Goal: Task Accomplishment & Management: Use online tool/utility

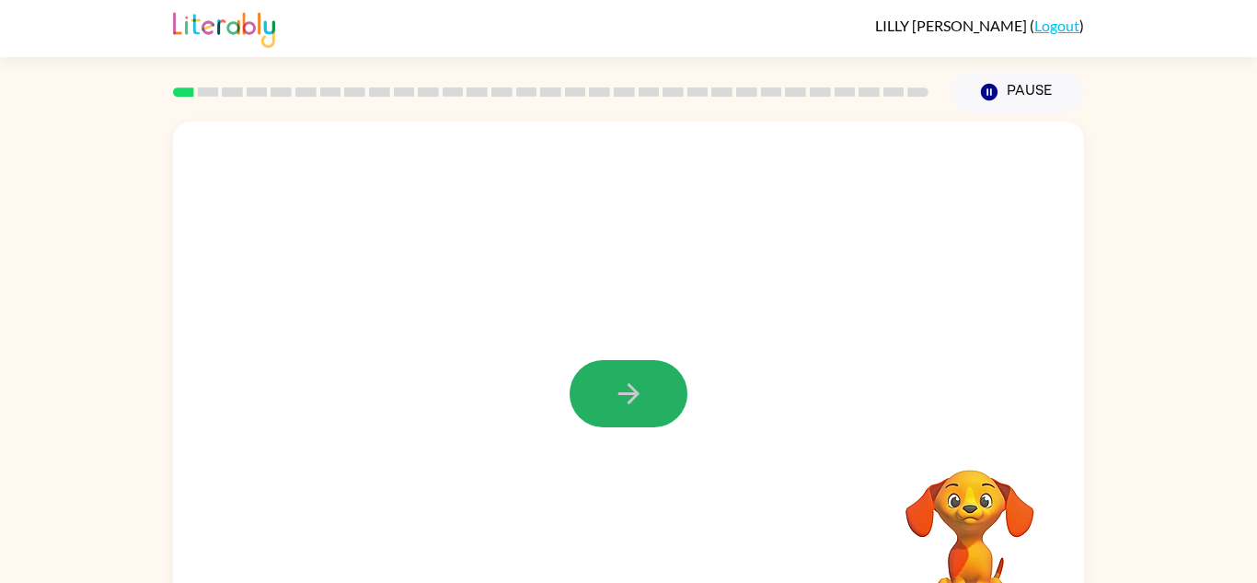
click at [653, 404] on button "button" at bounding box center [629, 393] width 118 height 67
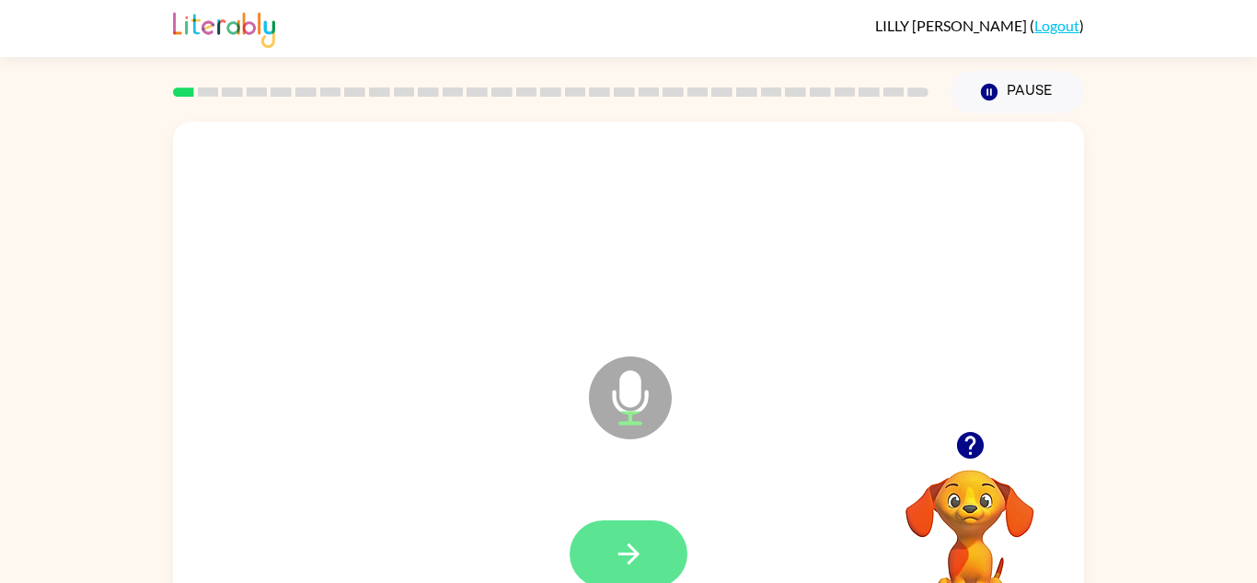
click at [654, 534] on button "button" at bounding box center [629, 553] width 118 height 67
click at [668, 564] on button "button" at bounding box center [629, 553] width 118 height 67
click at [668, 562] on button "button" at bounding box center [629, 553] width 118 height 67
click at [668, 561] on button "button" at bounding box center [629, 553] width 118 height 67
click at [591, 538] on button "button" at bounding box center [629, 553] width 118 height 67
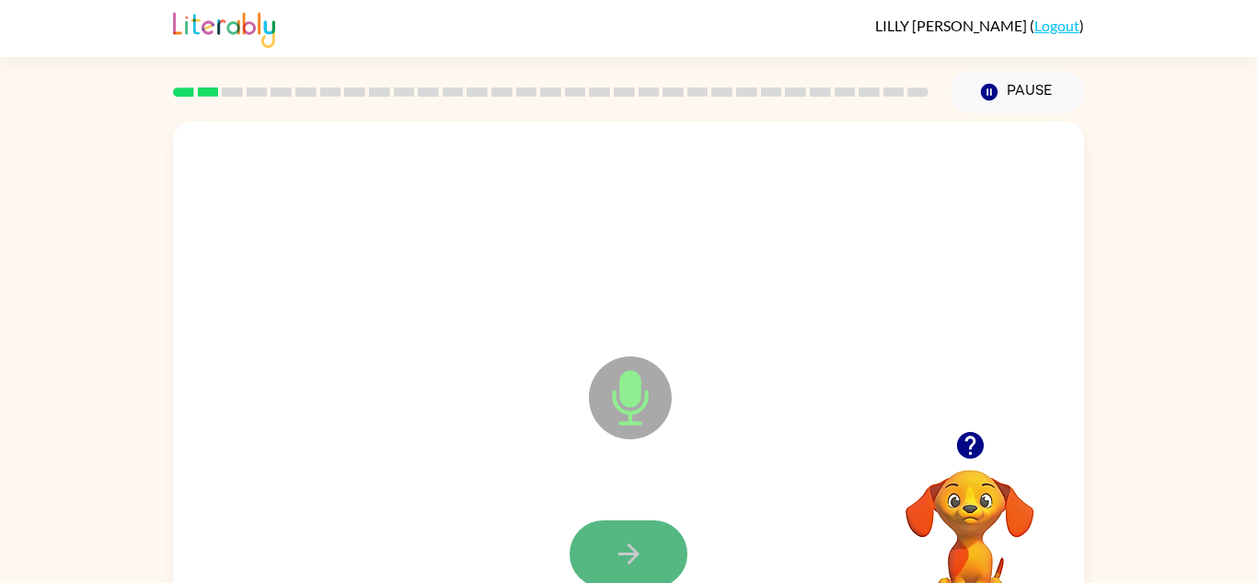
click at [590, 538] on button "button" at bounding box center [629, 553] width 118 height 67
click at [620, 541] on icon "button" at bounding box center [629, 554] width 32 height 32
click at [620, 544] on icon "button" at bounding box center [629, 554] width 32 height 32
click at [623, 539] on icon "button" at bounding box center [629, 554] width 32 height 32
click at [621, 533] on button "button" at bounding box center [629, 553] width 118 height 67
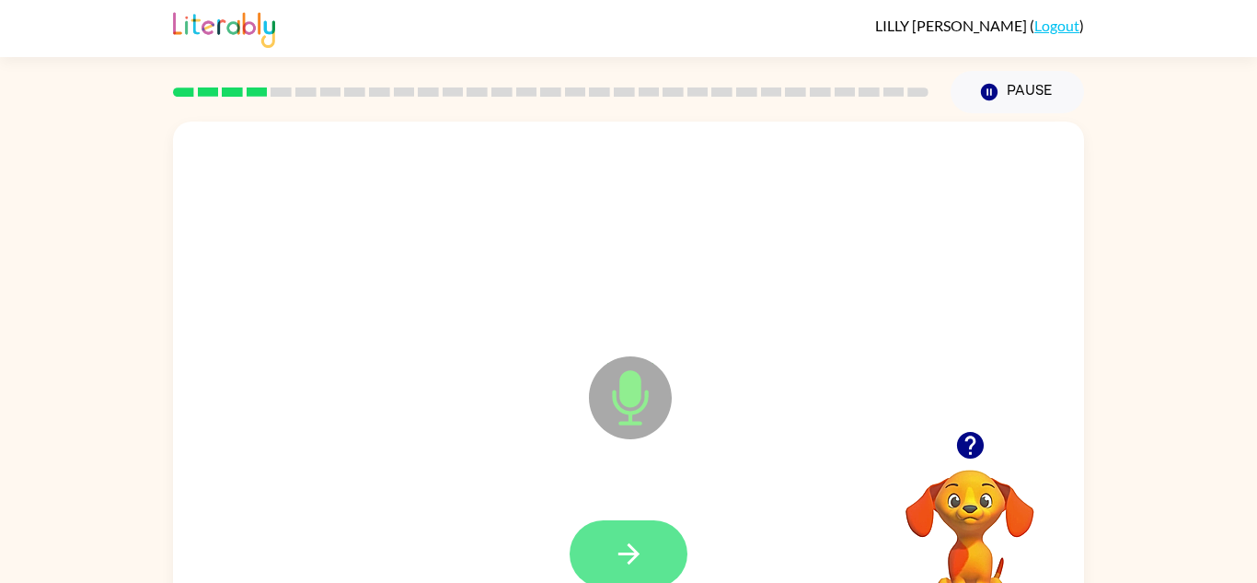
click at [621, 535] on button "button" at bounding box center [629, 553] width 118 height 67
click at [624, 536] on button "button" at bounding box center [629, 553] width 118 height 67
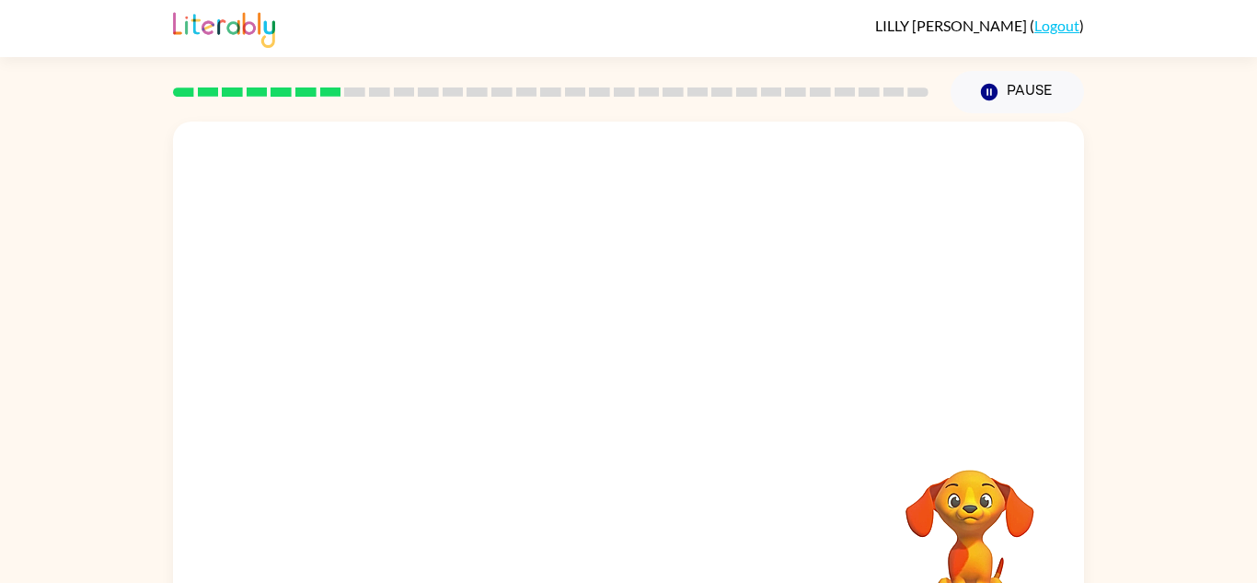
click at [977, 505] on video "Your browser must support playing .mp4 files to use Literably. Please try using…" at bounding box center [970, 533] width 184 height 184
click at [973, 510] on video "Your browser must support playing .mp4 files to use Literably. Please try using…" at bounding box center [970, 533] width 184 height 184
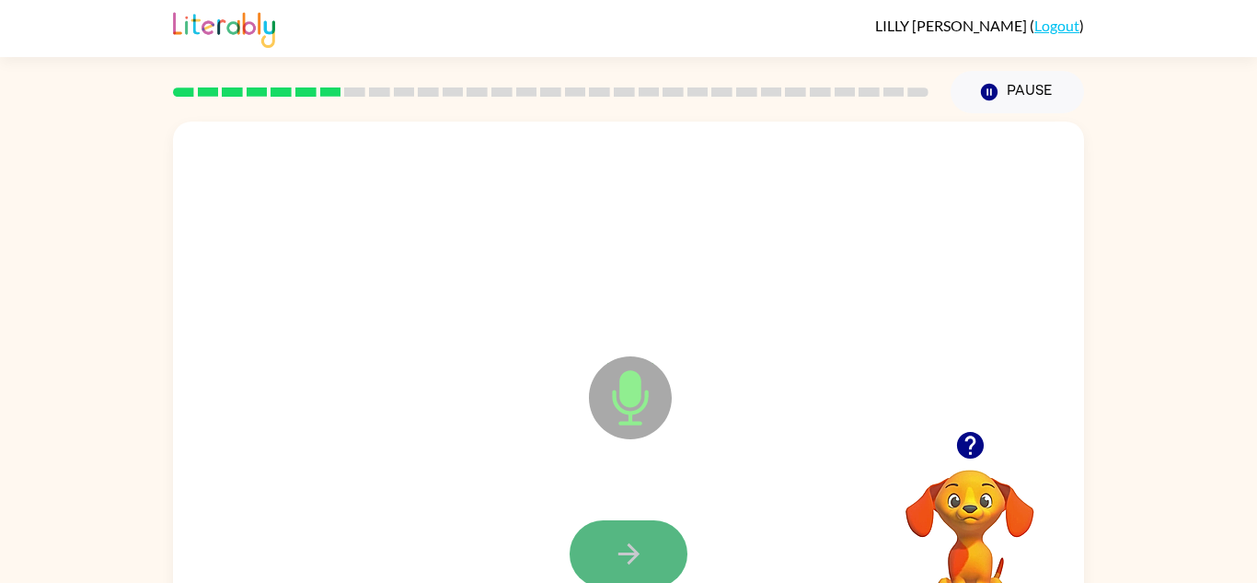
click at [646, 553] on button "button" at bounding box center [629, 553] width 118 height 67
click at [656, 532] on button "button" at bounding box center [629, 553] width 118 height 67
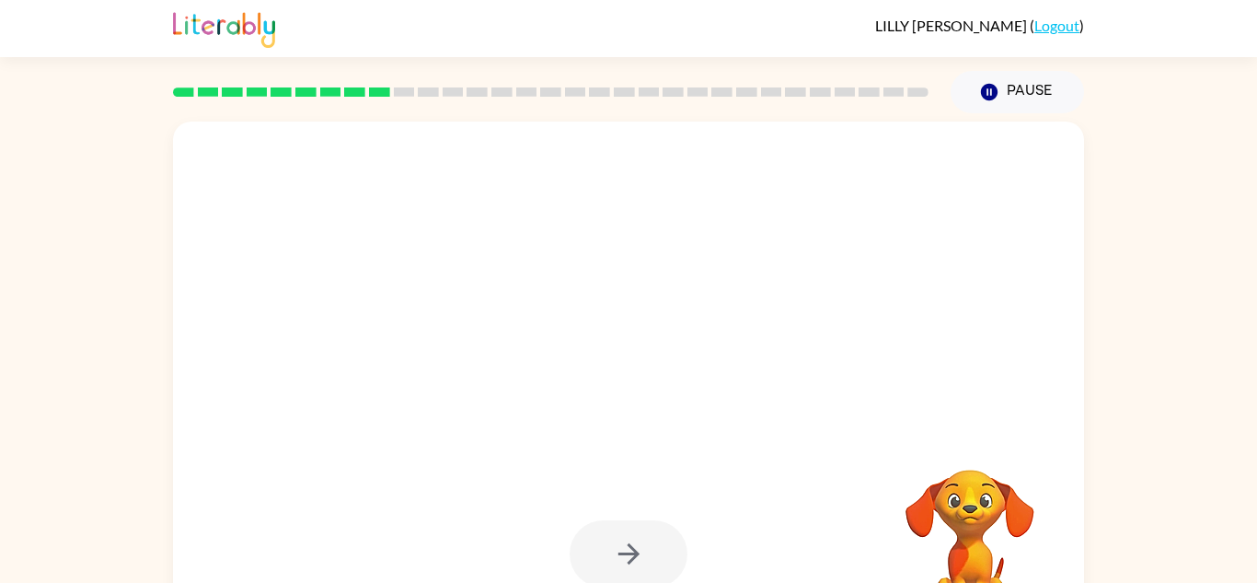
click at [656, 532] on div at bounding box center [629, 553] width 118 height 67
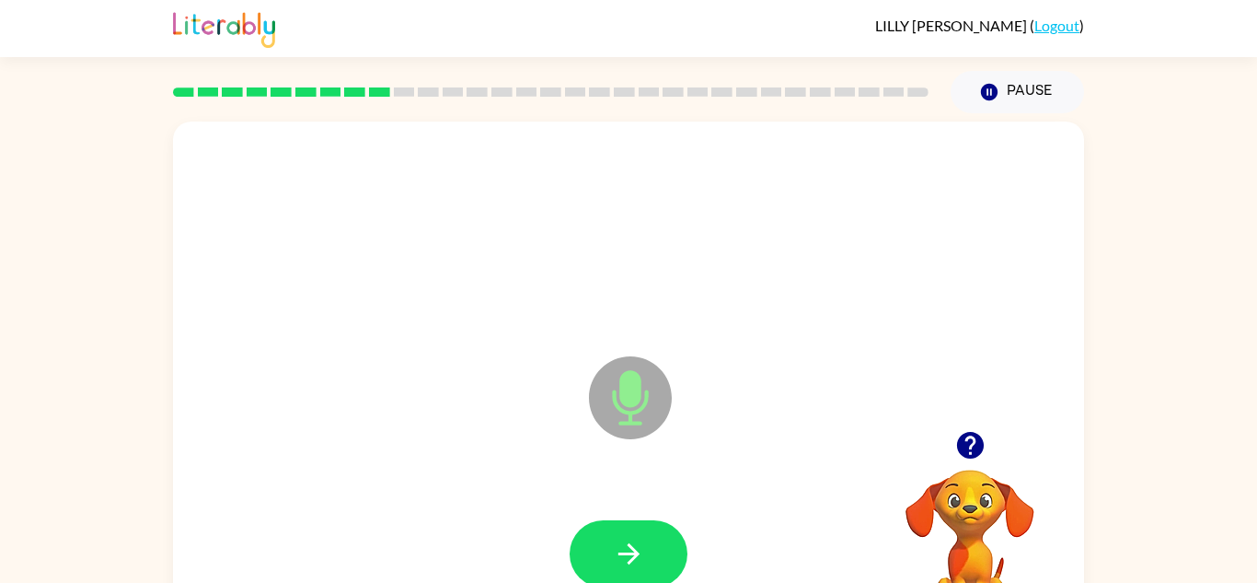
click at [656, 532] on button "button" at bounding box center [629, 553] width 118 height 67
click at [941, 521] on video "Your browser must support playing .mp4 files to use Literably. Please try using…" at bounding box center [970, 533] width 184 height 184
click at [978, 442] on icon "button" at bounding box center [969, 445] width 27 height 27
click at [677, 533] on button "button" at bounding box center [629, 553] width 118 height 67
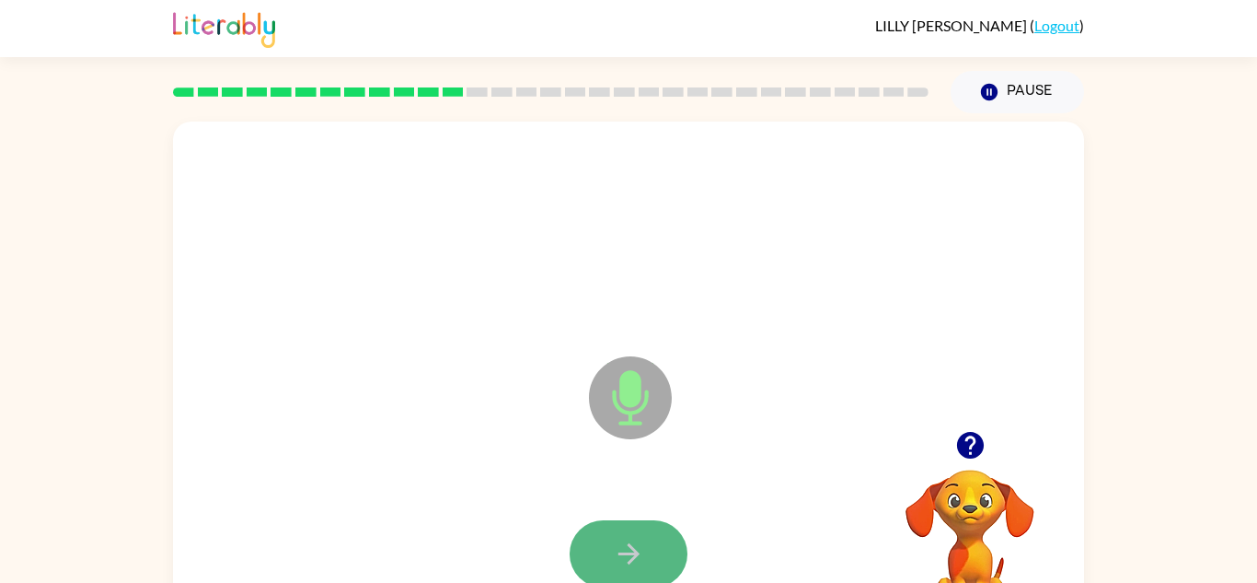
click at [604, 546] on button "button" at bounding box center [629, 553] width 118 height 67
click at [976, 465] on button "button" at bounding box center [970, 445] width 47 height 47
click at [642, 561] on icon "button" at bounding box center [629, 554] width 32 height 32
click at [641, 556] on icon "button" at bounding box center [629, 554] width 32 height 32
click at [642, 559] on icon "button" at bounding box center [629, 554] width 32 height 32
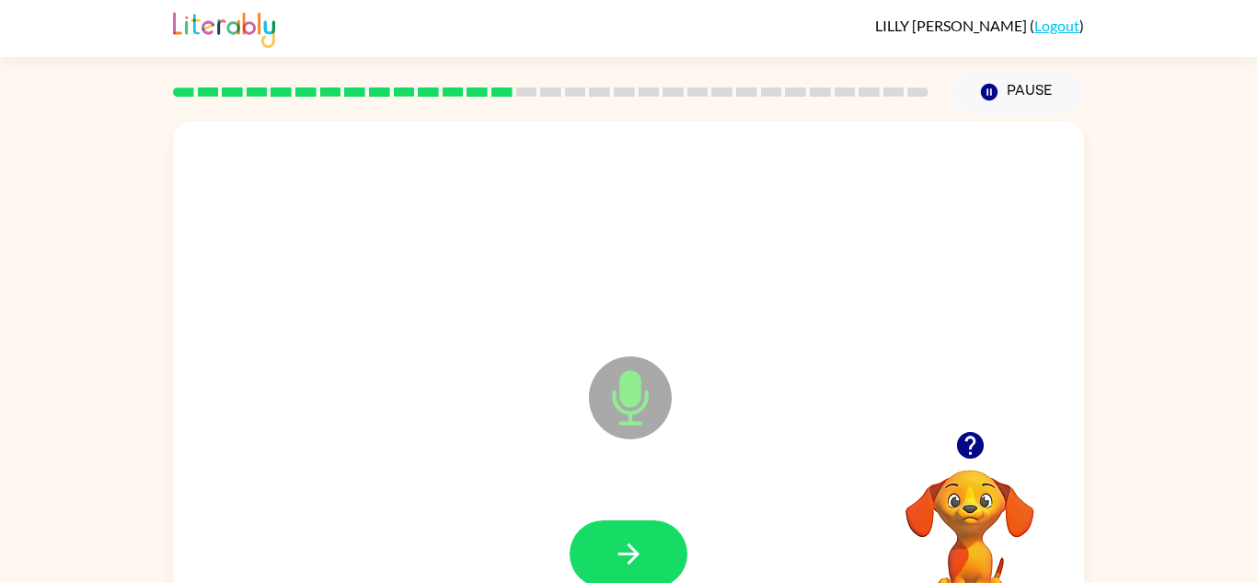
click at [642, 559] on icon "button" at bounding box center [629, 554] width 32 height 32
click at [641, 555] on icon "button" at bounding box center [629, 554] width 32 height 32
click at [641, 559] on icon "button" at bounding box center [629, 554] width 32 height 32
click at [652, 564] on button "button" at bounding box center [629, 553] width 118 height 67
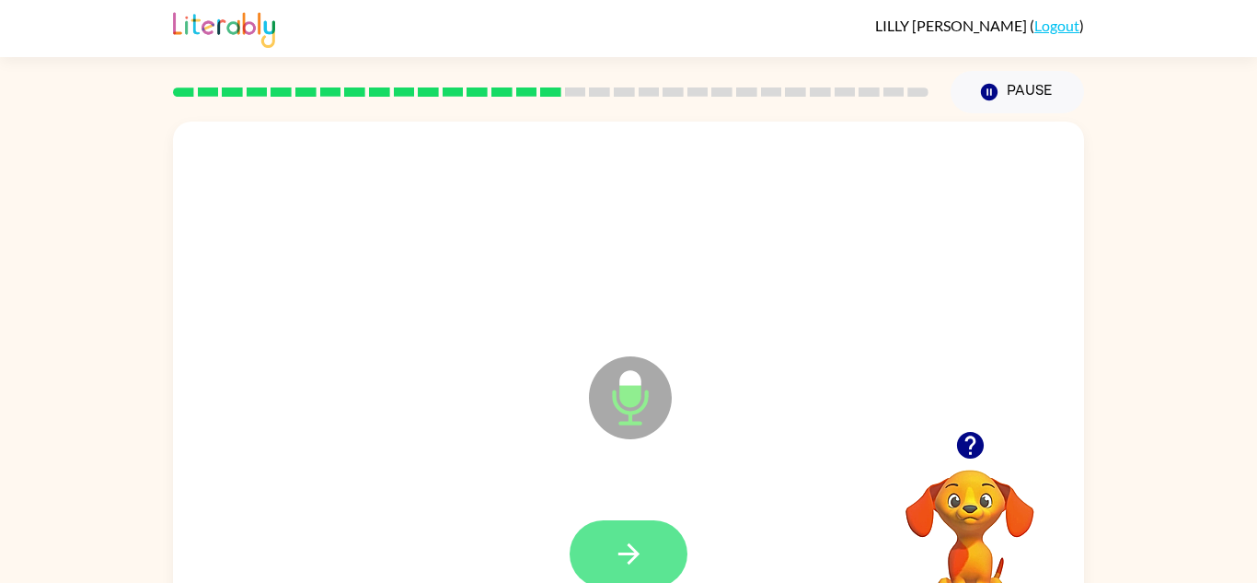
click at [643, 567] on icon "button" at bounding box center [629, 554] width 32 height 32
click at [647, 563] on button "button" at bounding box center [629, 553] width 118 height 67
click at [646, 566] on button "button" at bounding box center [629, 553] width 118 height 67
click at [643, 560] on icon "button" at bounding box center [629, 554] width 32 height 32
click at [652, 566] on button "button" at bounding box center [629, 553] width 118 height 67
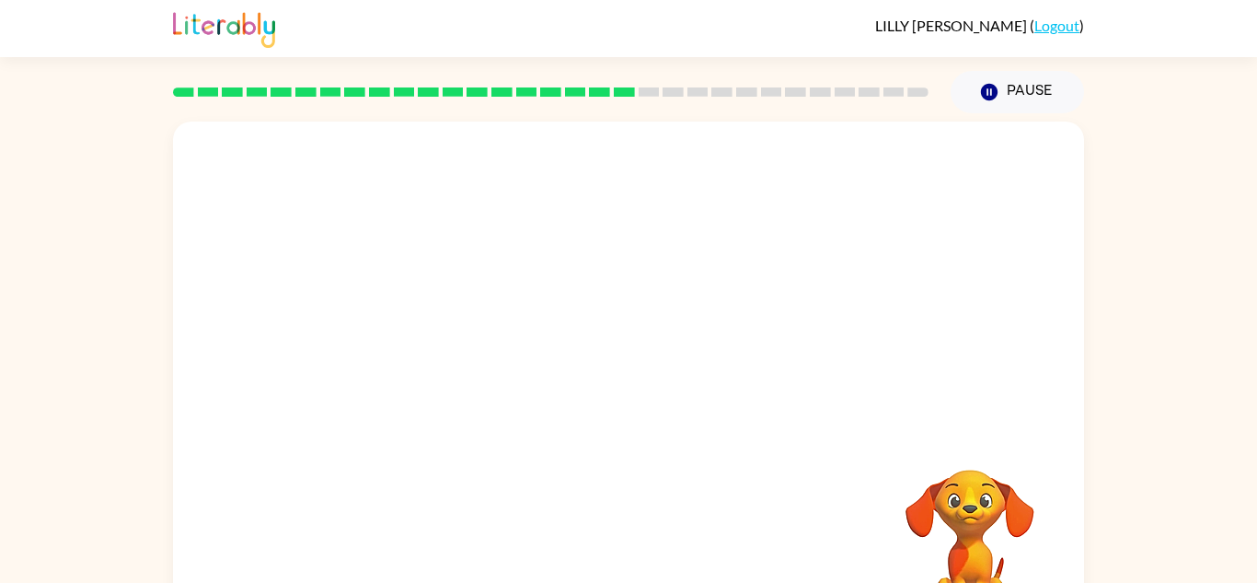
click at [533, 551] on div "Your browser must support playing .mp4 files to use Literably. Please try using…" at bounding box center [628, 385] width 911 height 526
click at [552, 568] on div at bounding box center [628, 554] width 874 height 151
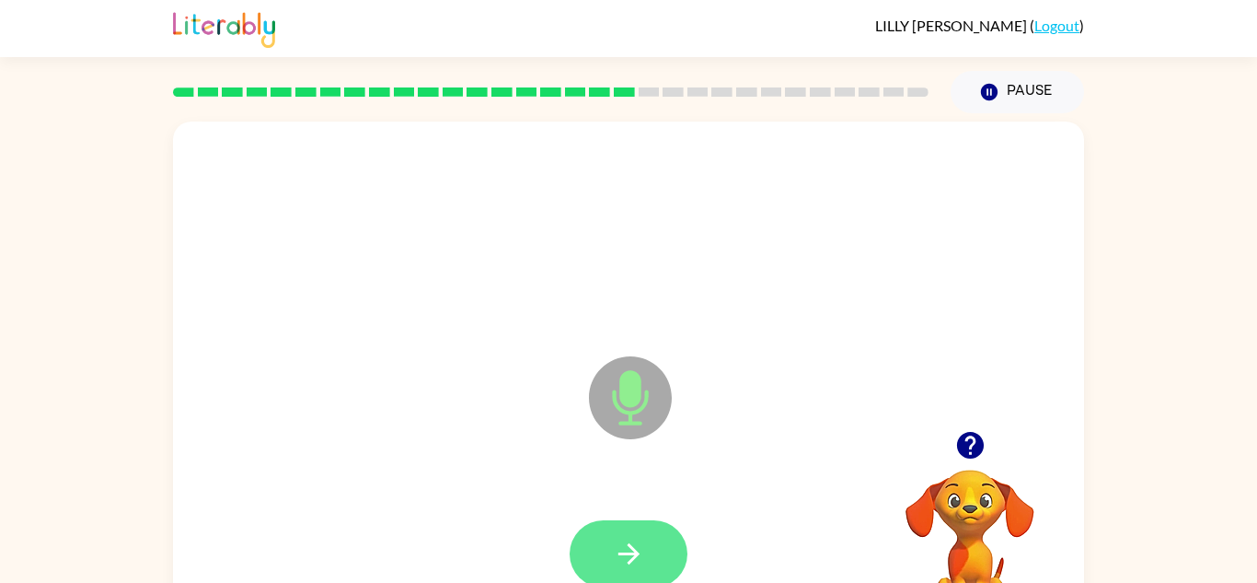
click at [585, 547] on button "button" at bounding box center [629, 553] width 118 height 67
click at [679, 533] on button "button" at bounding box center [629, 553] width 118 height 67
click at [627, 541] on icon "button" at bounding box center [629, 554] width 32 height 32
click at [624, 538] on icon "button" at bounding box center [629, 554] width 32 height 32
click at [621, 532] on button "button" at bounding box center [629, 553] width 118 height 67
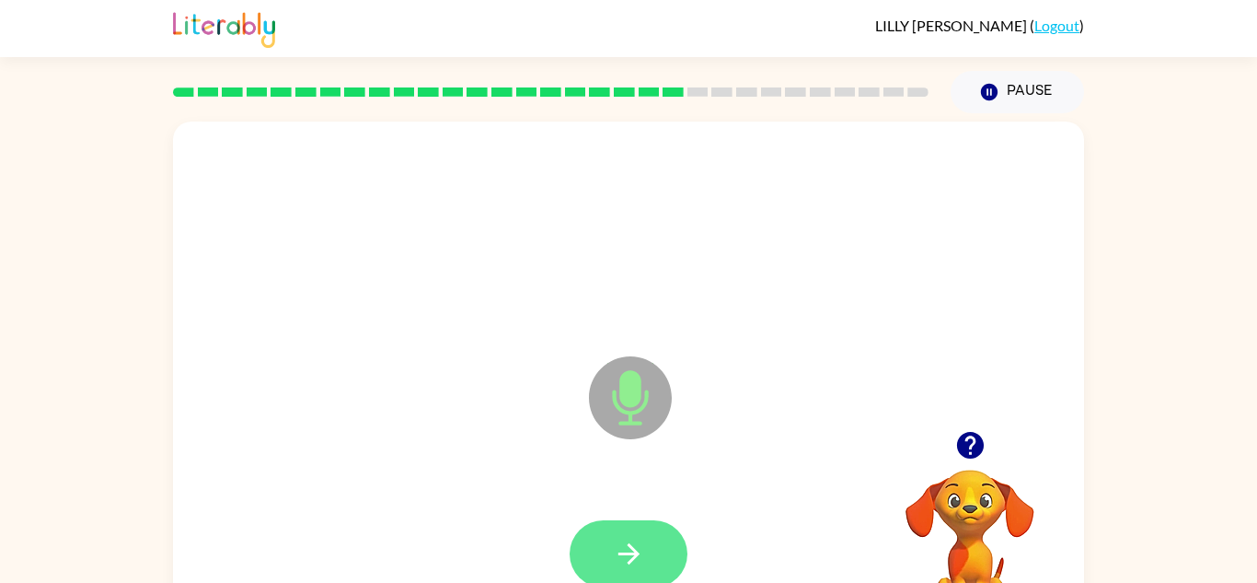
click at [617, 539] on icon "button" at bounding box center [629, 554] width 32 height 32
click at [623, 533] on button "button" at bounding box center [629, 553] width 118 height 67
click at [622, 533] on div at bounding box center [629, 553] width 118 height 67
click at [622, 533] on button "button" at bounding box center [629, 553] width 118 height 67
click at [614, 516] on div at bounding box center [628, 554] width 874 height 151
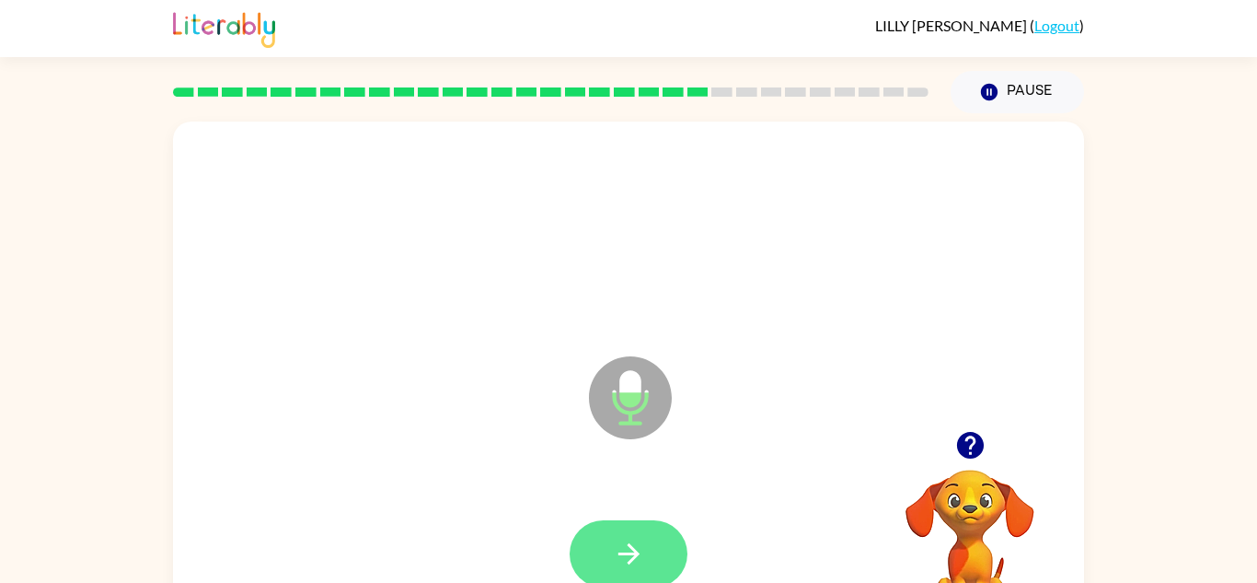
click at [619, 527] on button "button" at bounding box center [629, 553] width 118 height 67
click at [638, 544] on icon "button" at bounding box center [629, 554] width 32 height 32
click at [636, 541] on icon "button" at bounding box center [629, 554] width 32 height 32
click at [637, 542] on icon "button" at bounding box center [629, 554] width 32 height 32
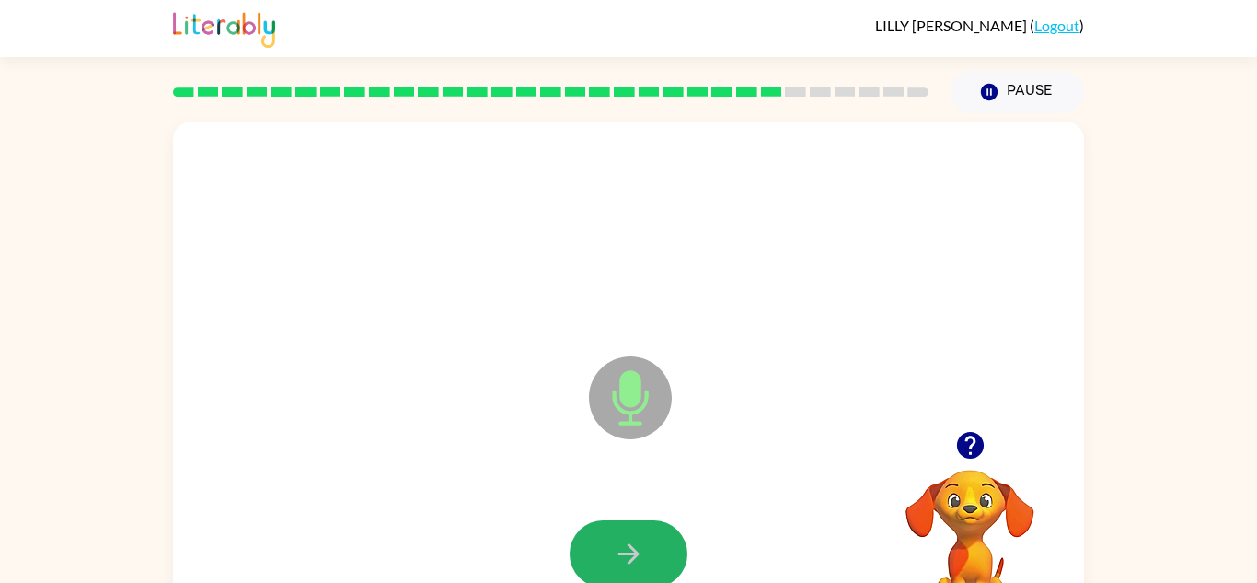
click at [642, 551] on icon "button" at bounding box center [629, 554] width 32 height 32
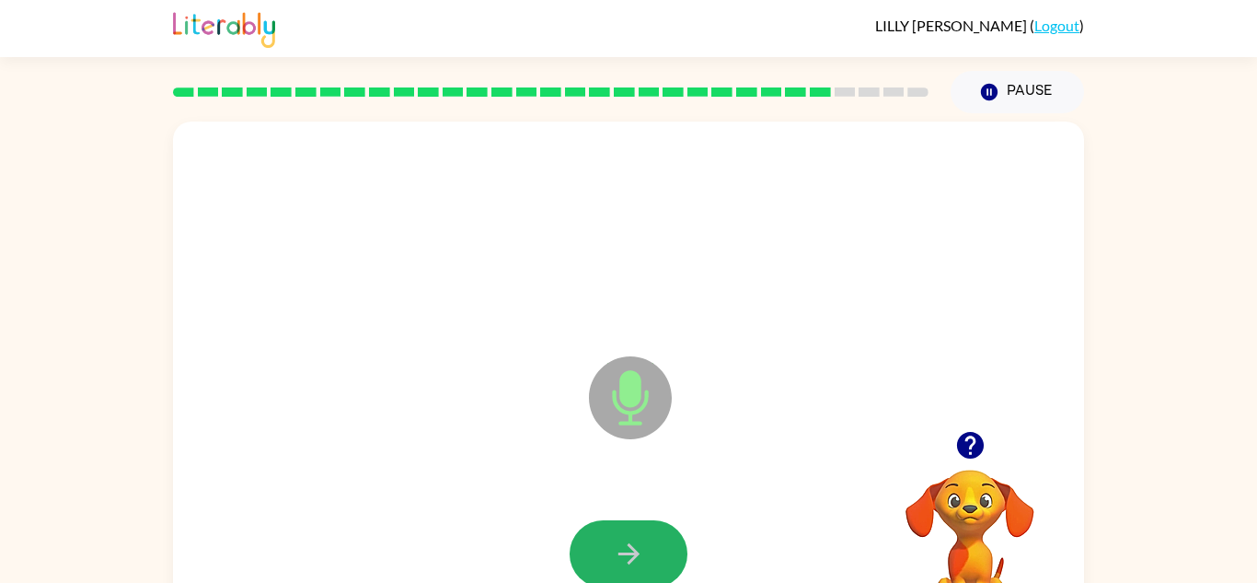
click at [642, 551] on icon "button" at bounding box center [629, 554] width 32 height 32
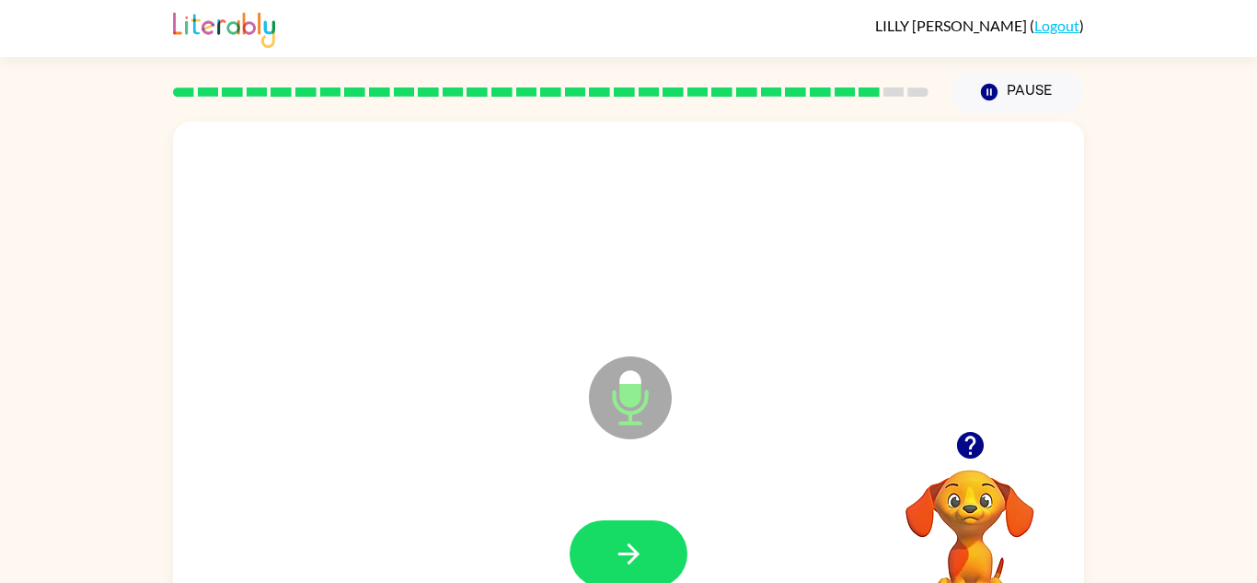
click at [642, 551] on icon "button" at bounding box center [629, 554] width 32 height 32
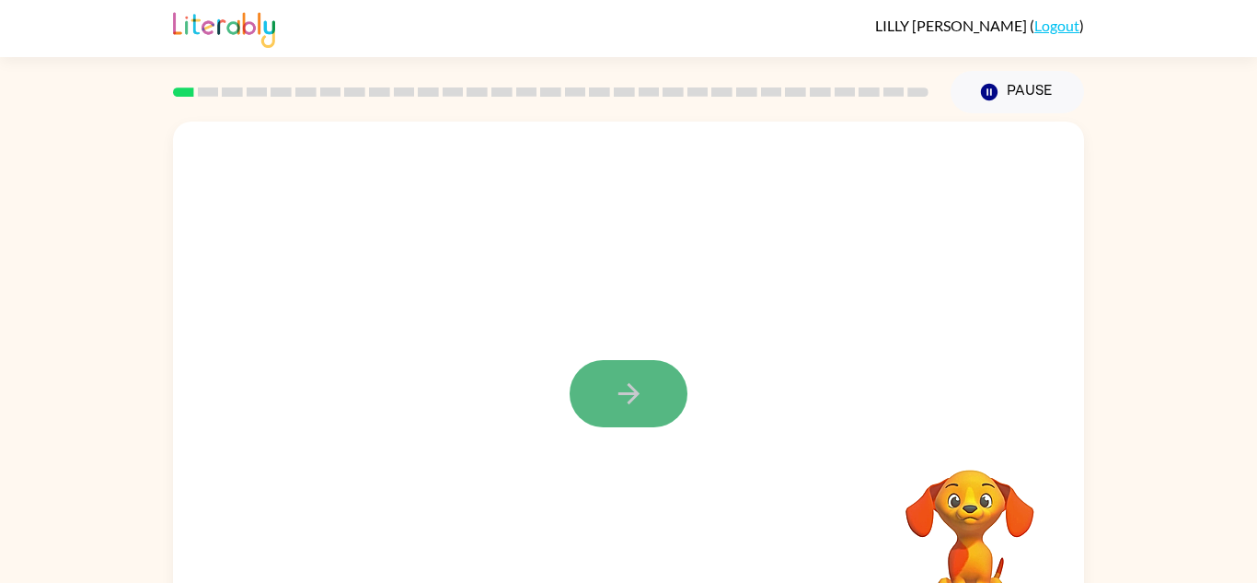
click at [628, 377] on icon "button" at bounding box center [629, 393] width 32 height 32
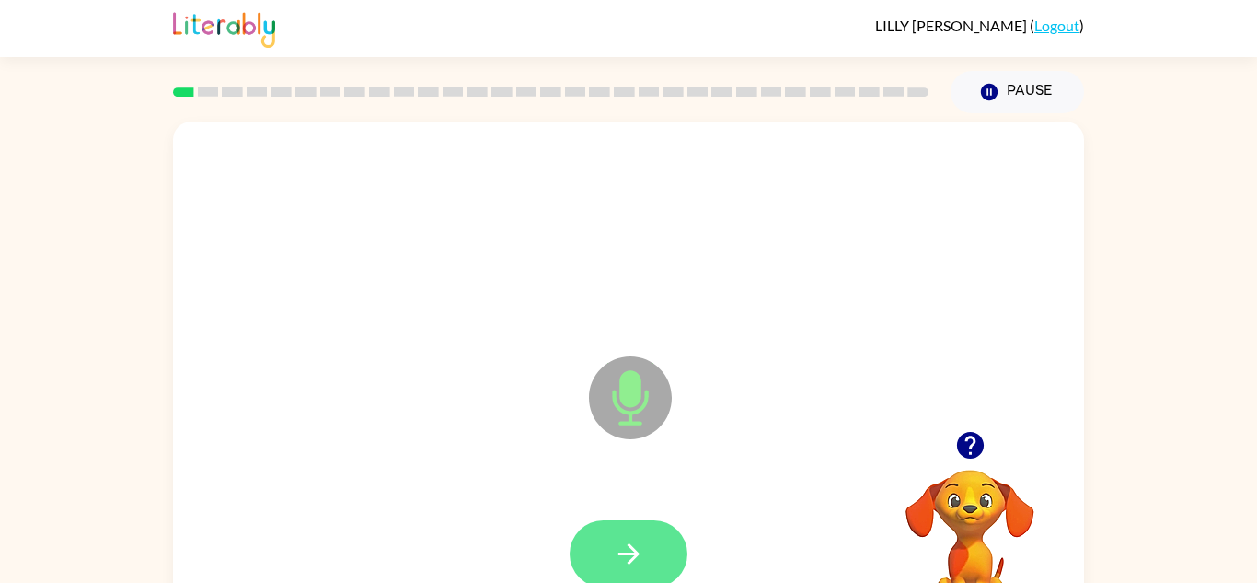
click at [637, 531] on button "button" at bounding box center [629, 553] width 118 height 67
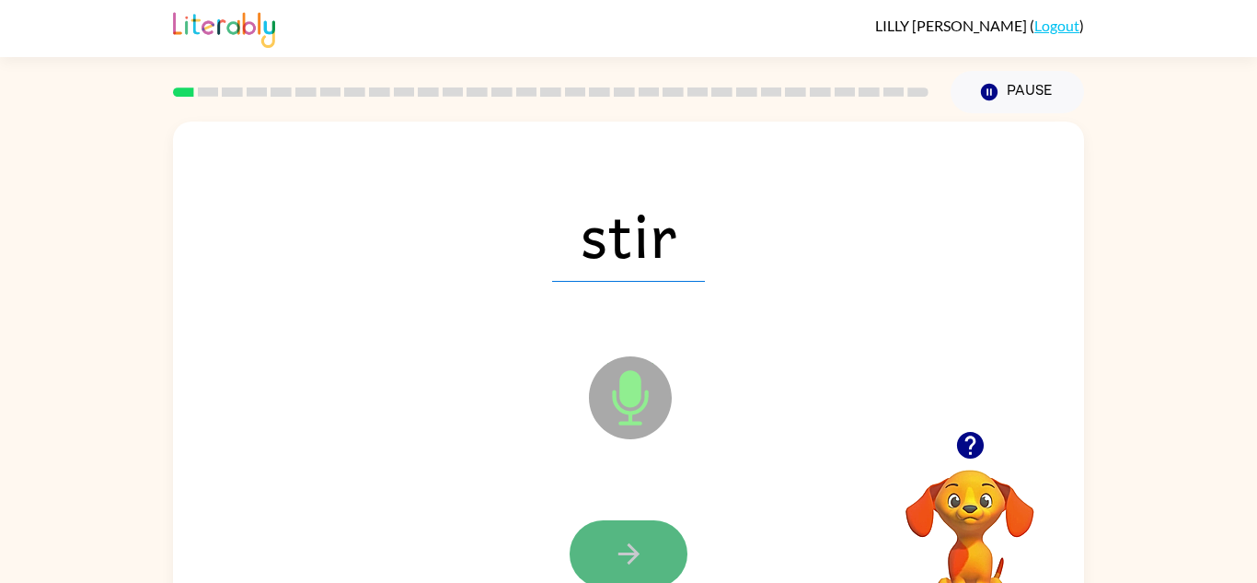
click at [639, 535] on button "button" at bounding box center [629, 553] width 118 height 67
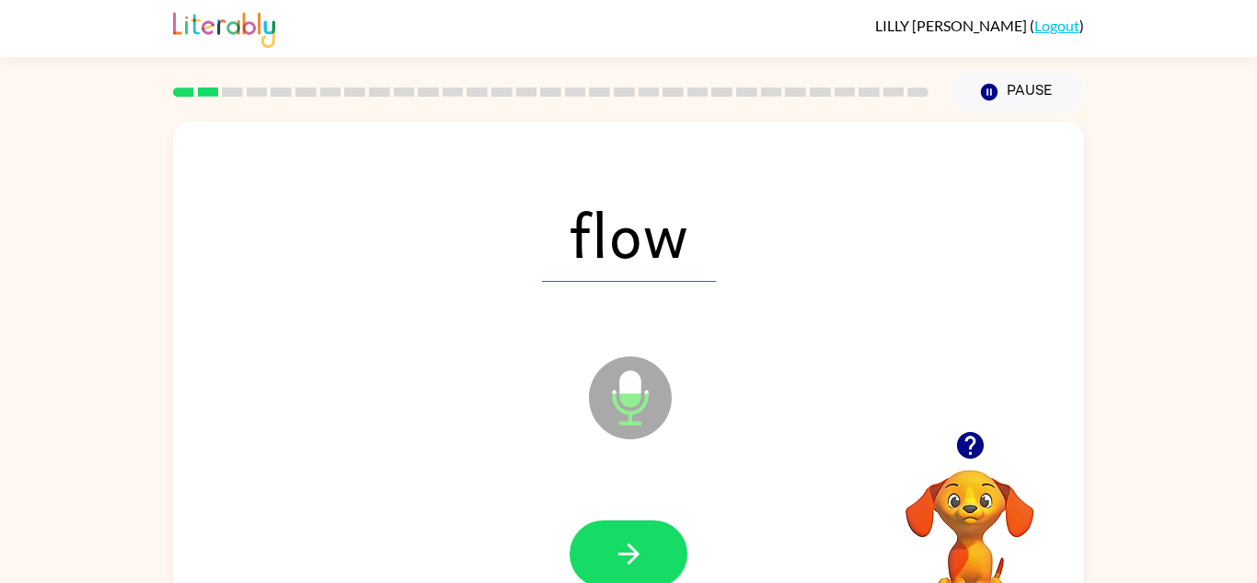
click at [639, 535] on button "button" at bounding box center [629, 553] width 118 height 67
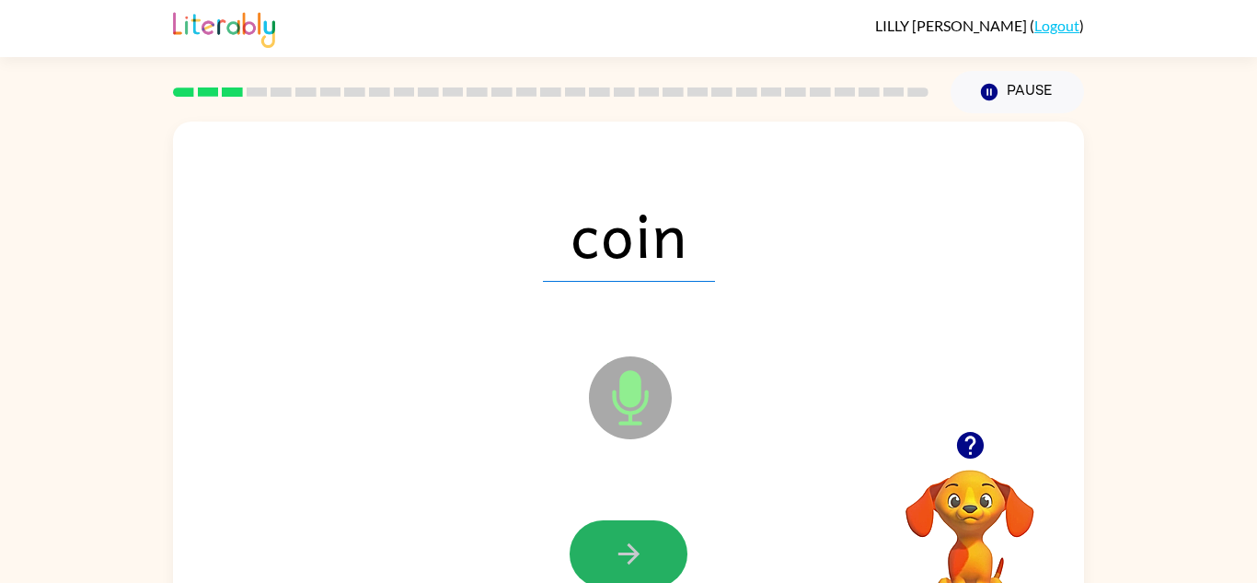
click at [639, 535] on button "button" at bounding box center [629, 553] width 118 height 67
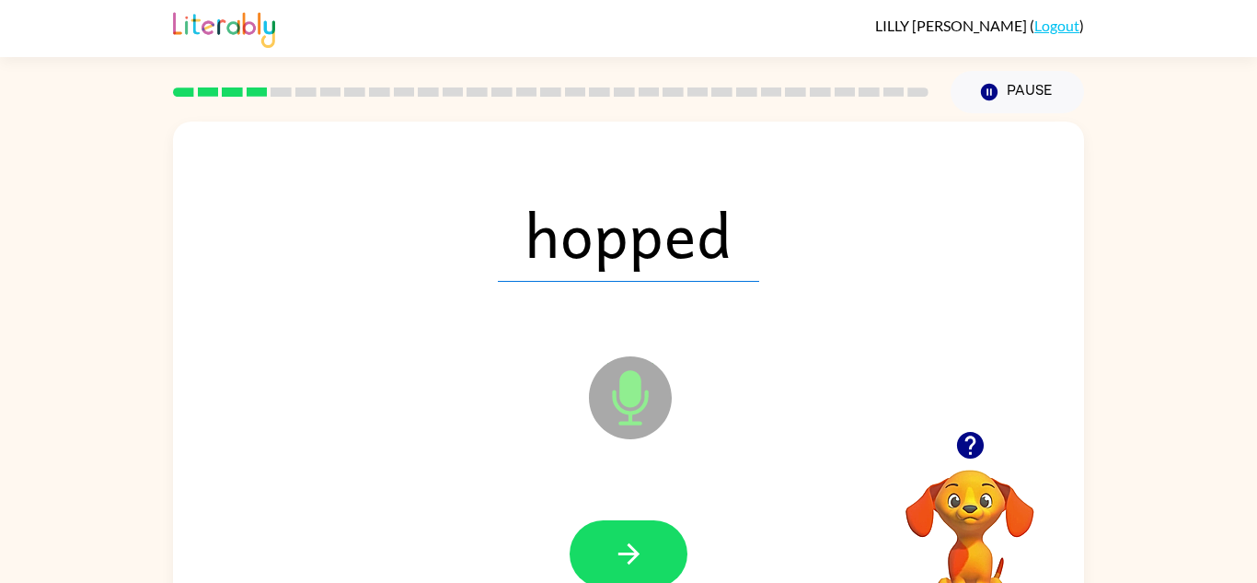
click at [639, 535] on button "button" at bounding box center [629, 553] width 118 height 67
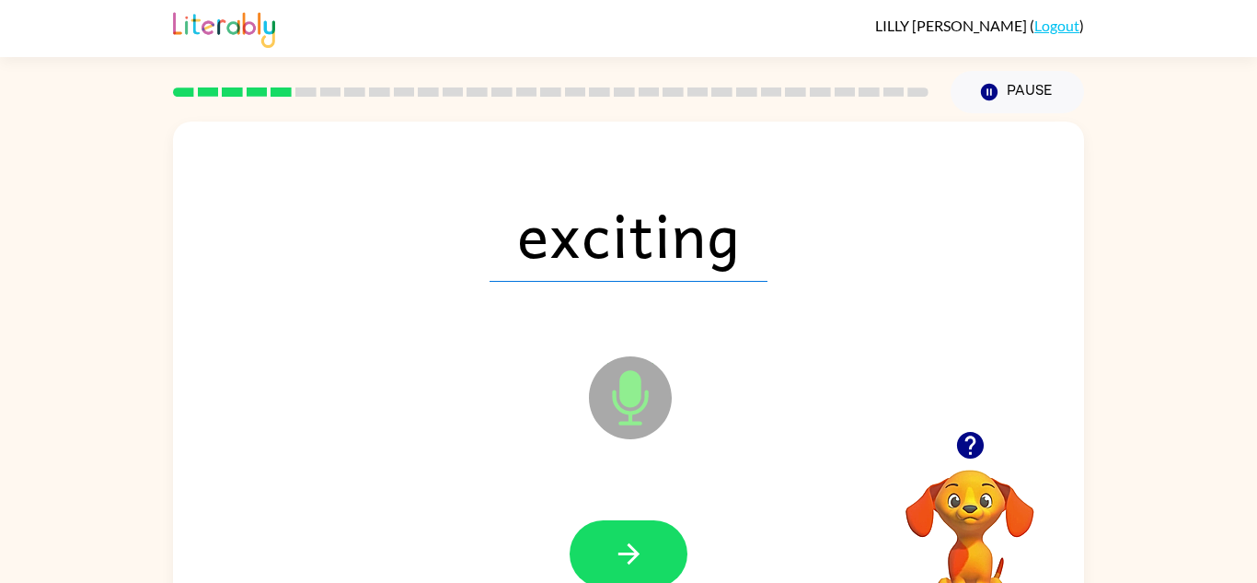
click at [639, 535] on button "button" at bounding box center [629, 553] width 118 height 67
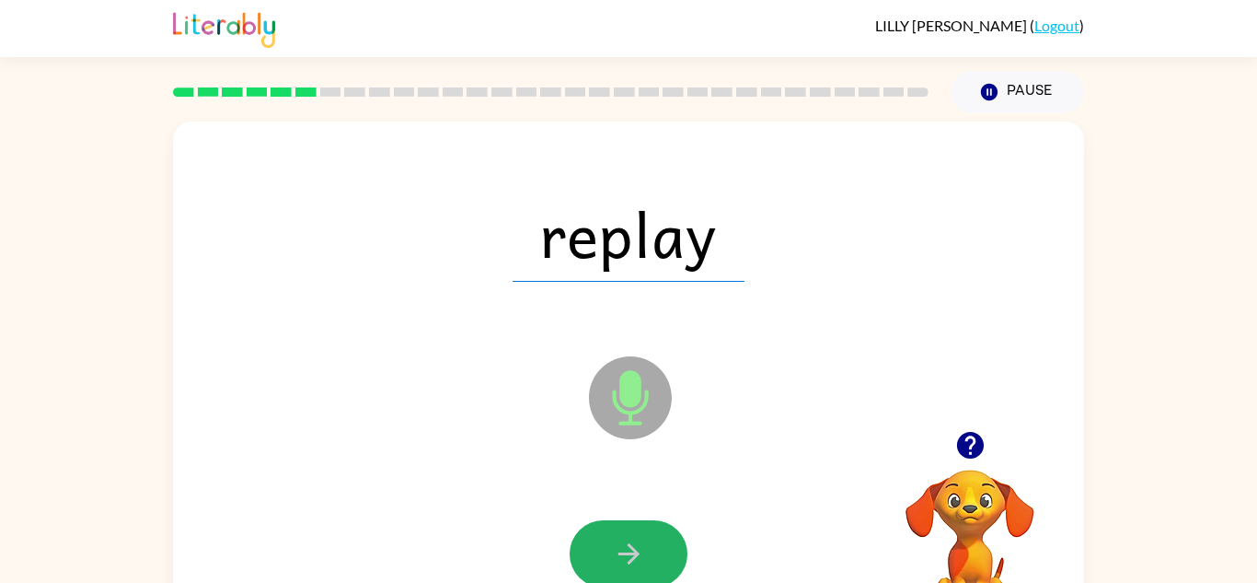
click at [639, 535] on button "button" at bounding box center [629, 553] width 118 height 67
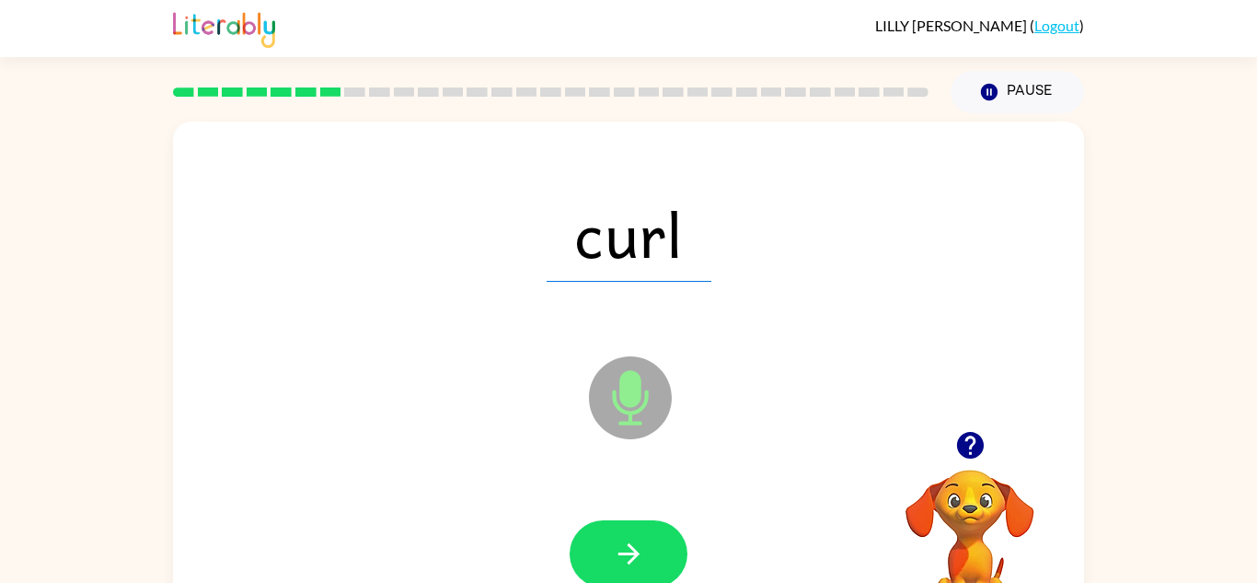
click at [639, 535] on button "button" at bounding box center [629, 553] width 118 height 67
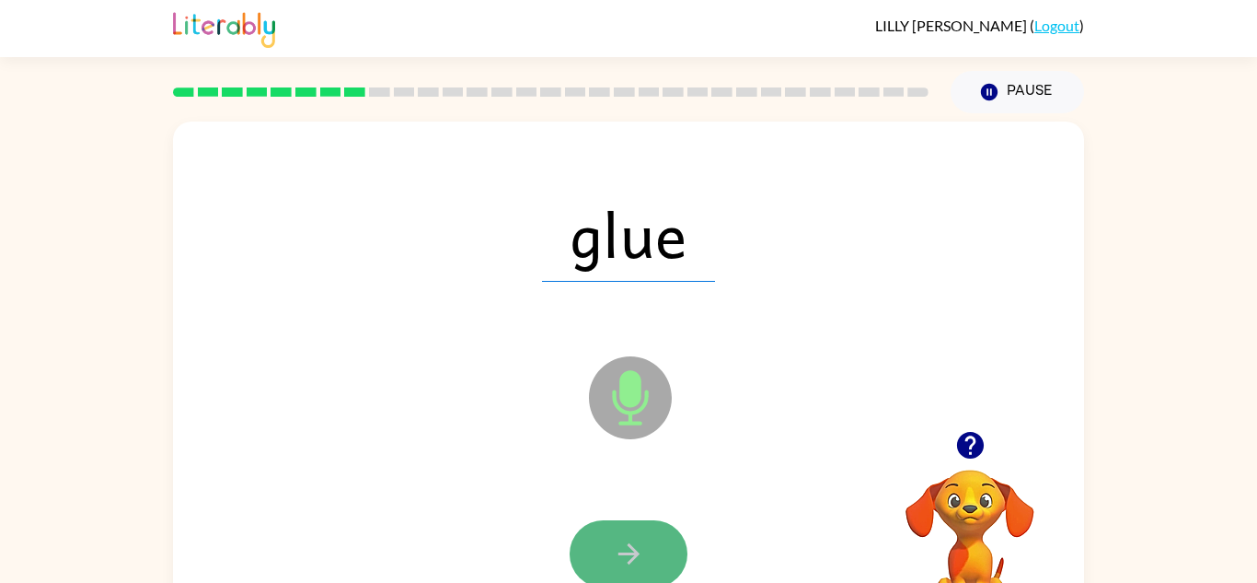
click at [633, 533] on button "button" at bounding box center [629, 553] width 118 height 67
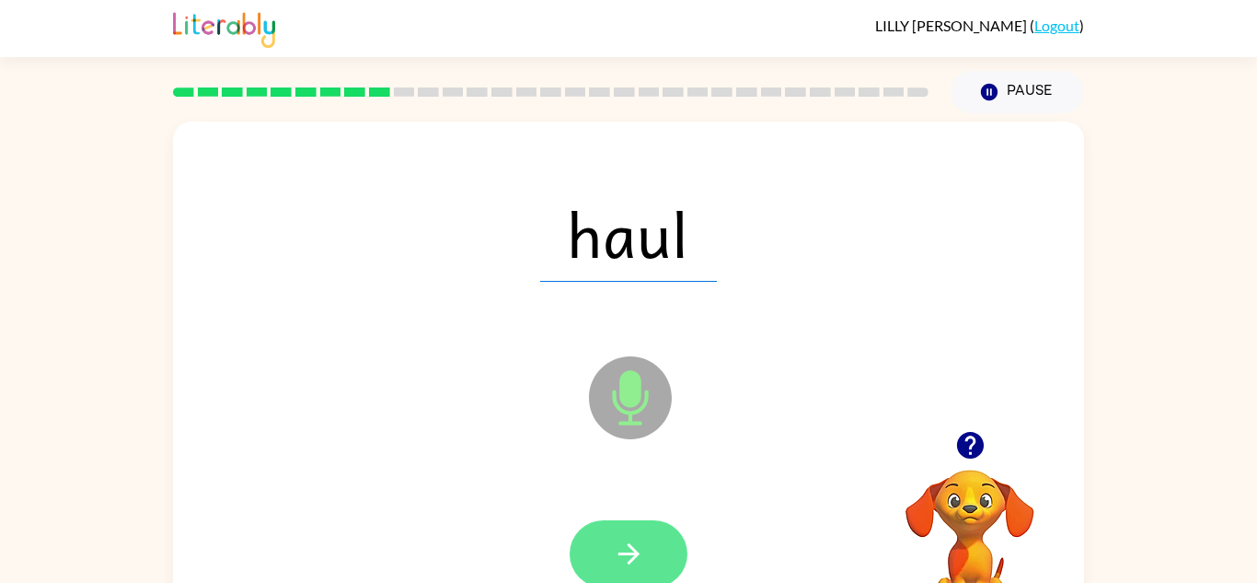
click at [632, 533] on button "button" at bounding box center [629, 553] width 118 height 67
click at [632, 534] on button "button" at bounding box center [629, 553] width 118 height 67
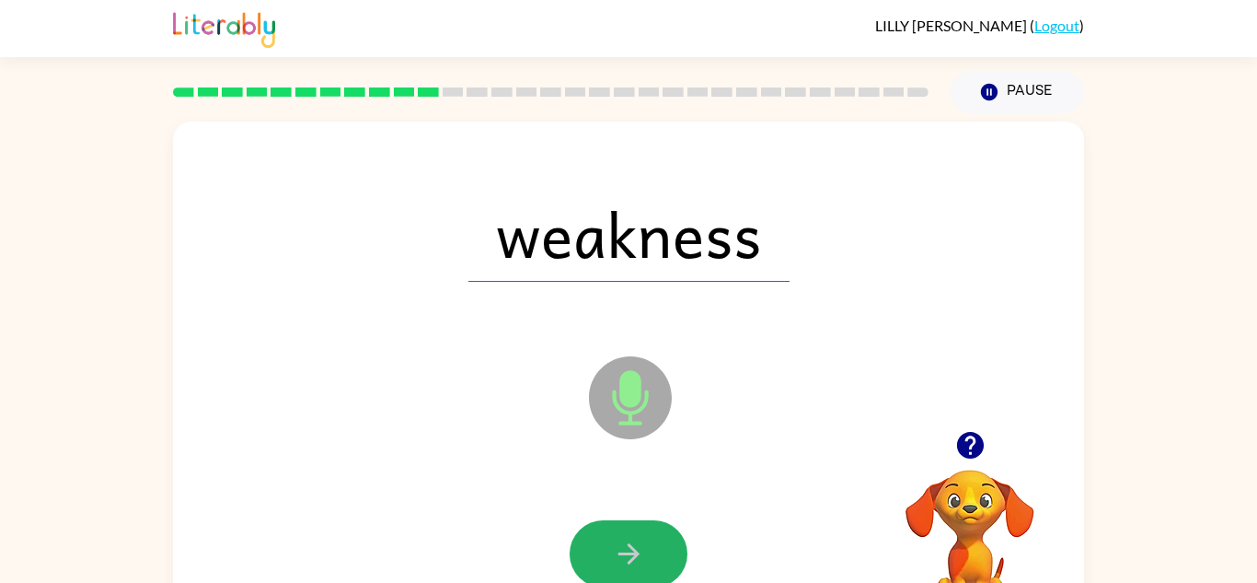
click at [632, 534] on button "button" at bounding box center [629, 553] width 118 height 67
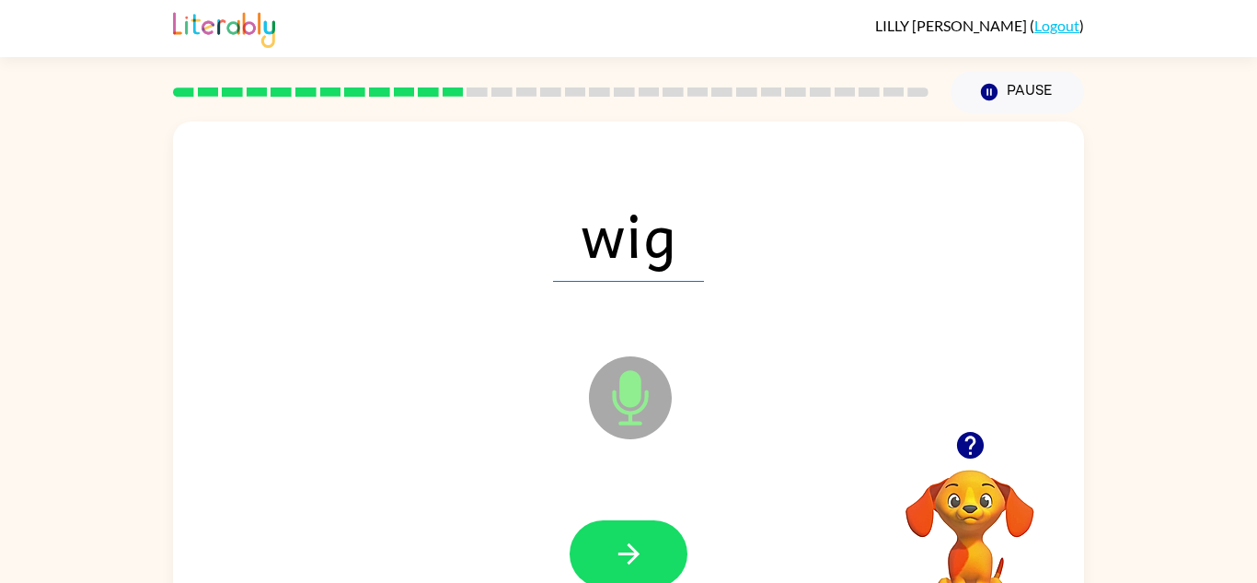
click at [632, 534] on button "button" at bounding box center [629, 553] width 118 height 67
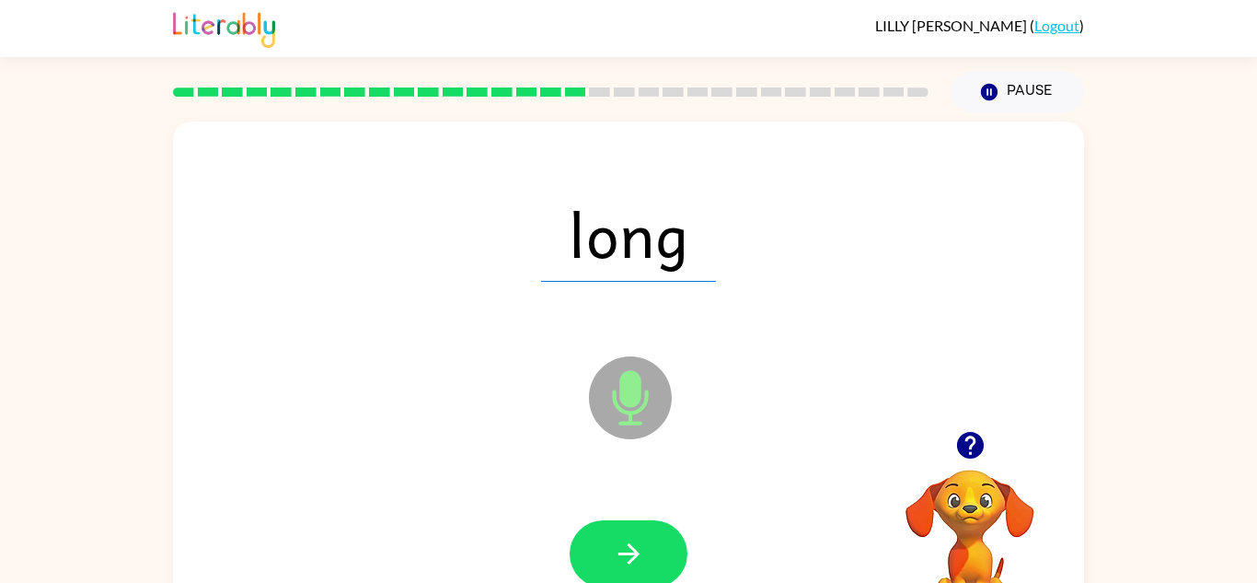
click at [632, 534] on button "button" at bounding box center [629, 553] width 118 height 67
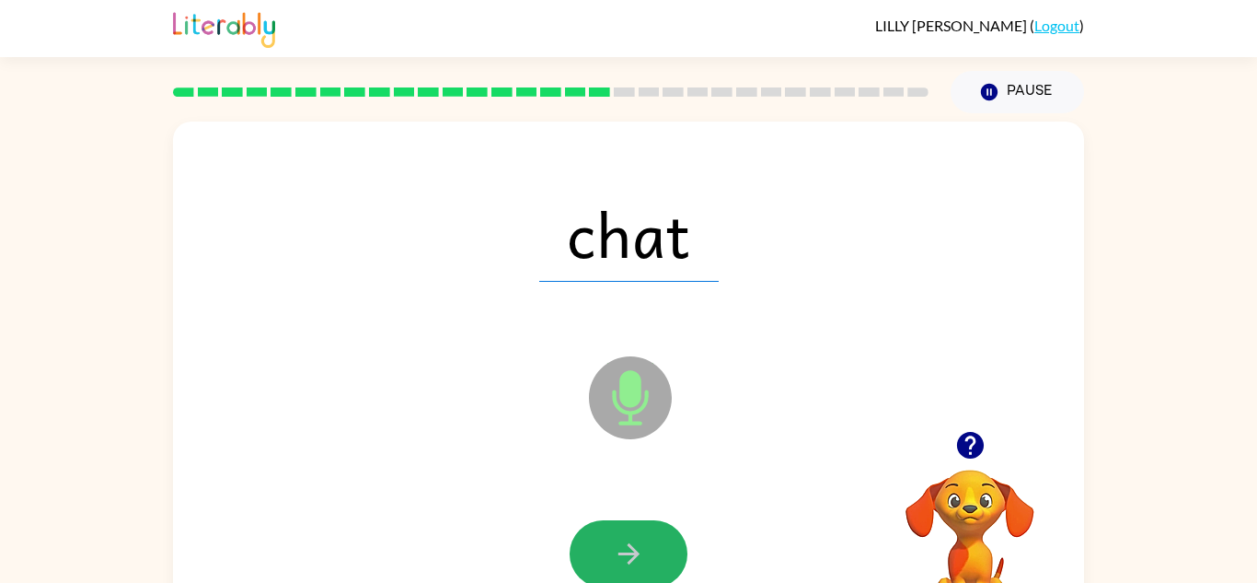
click at [632, 534] on button "button" at bounding box center [629, 553] width 118 height 67
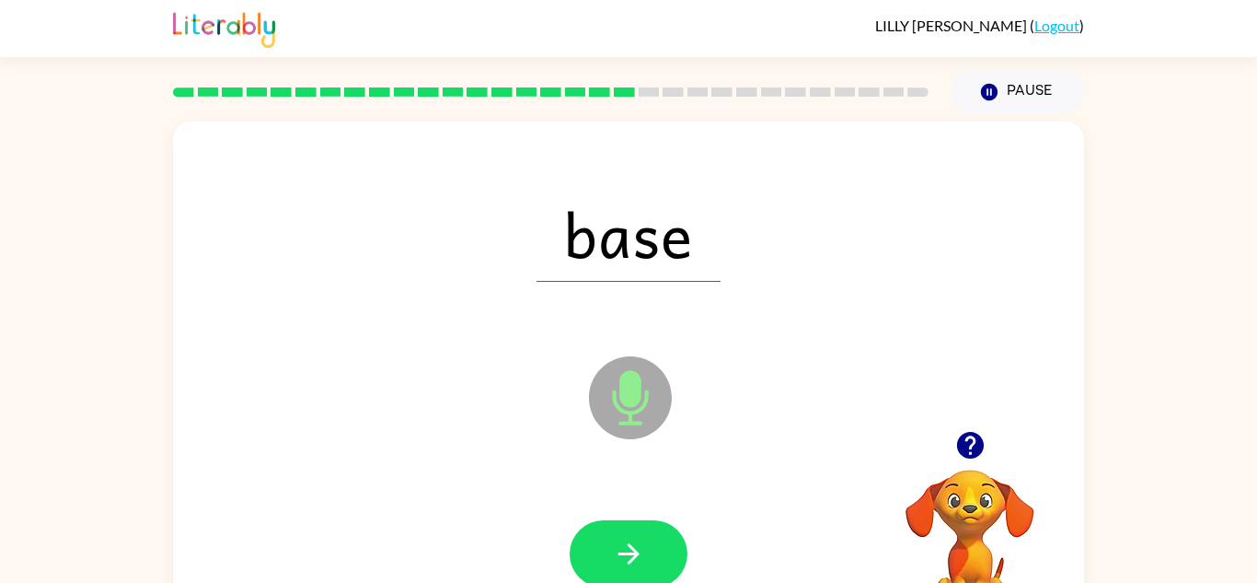
click at [632, 534] on button "button" at bounding box center [629, 553] width 118 height 67
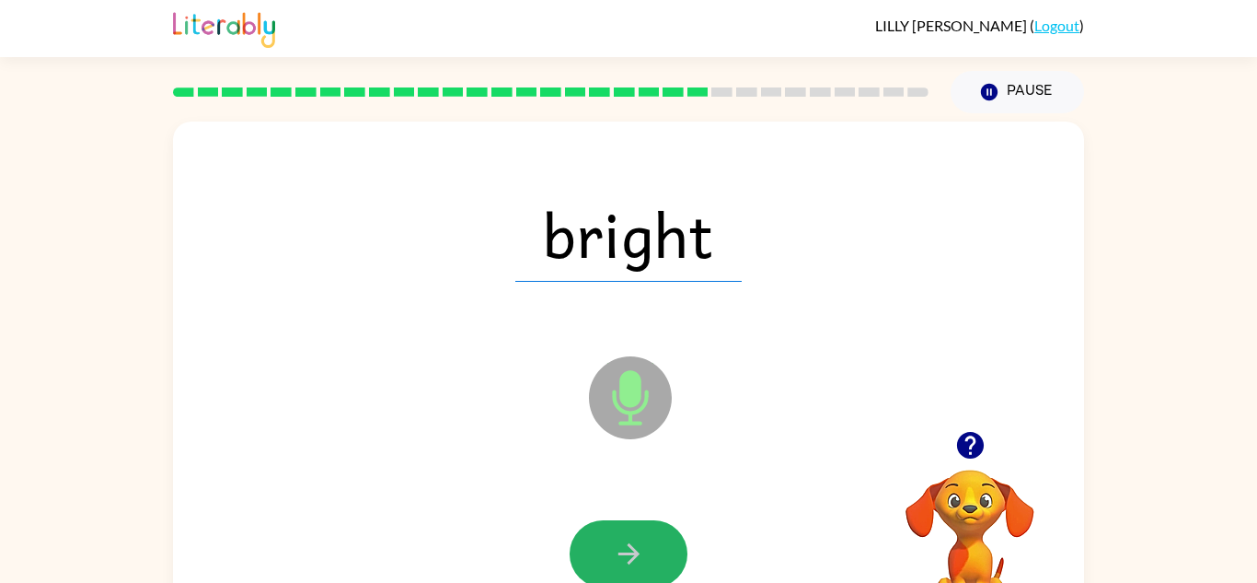
click at [632, 534] on button "button" at bounding box center [629, 553] width 118 height 67
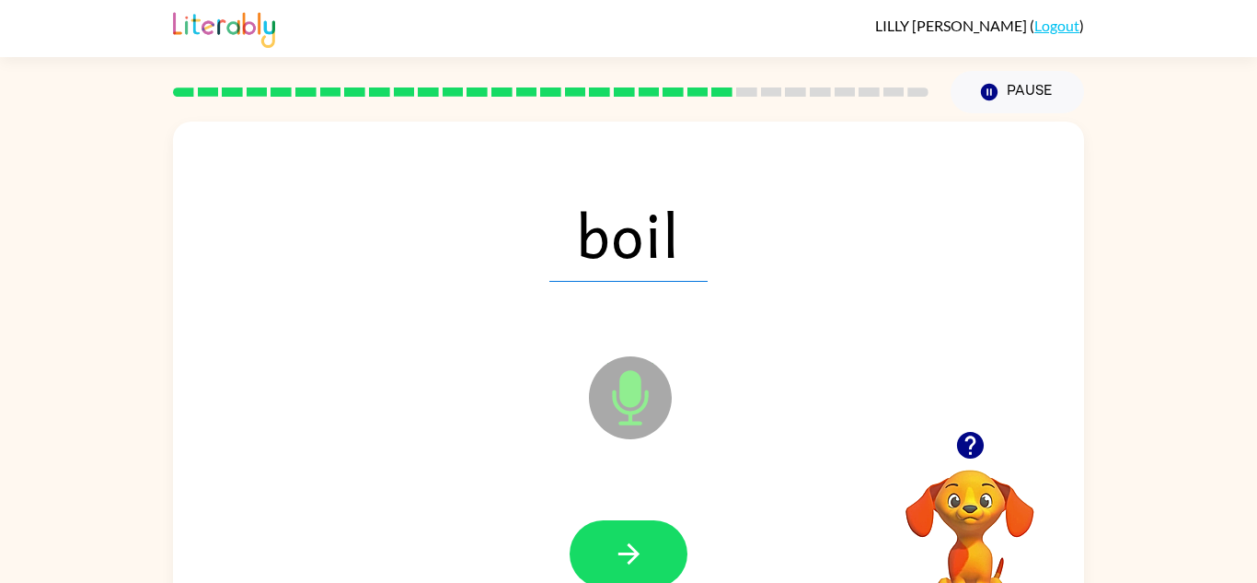
click at [632, 534] on button "button" at bounding box center [629, 553] width 118 height 67
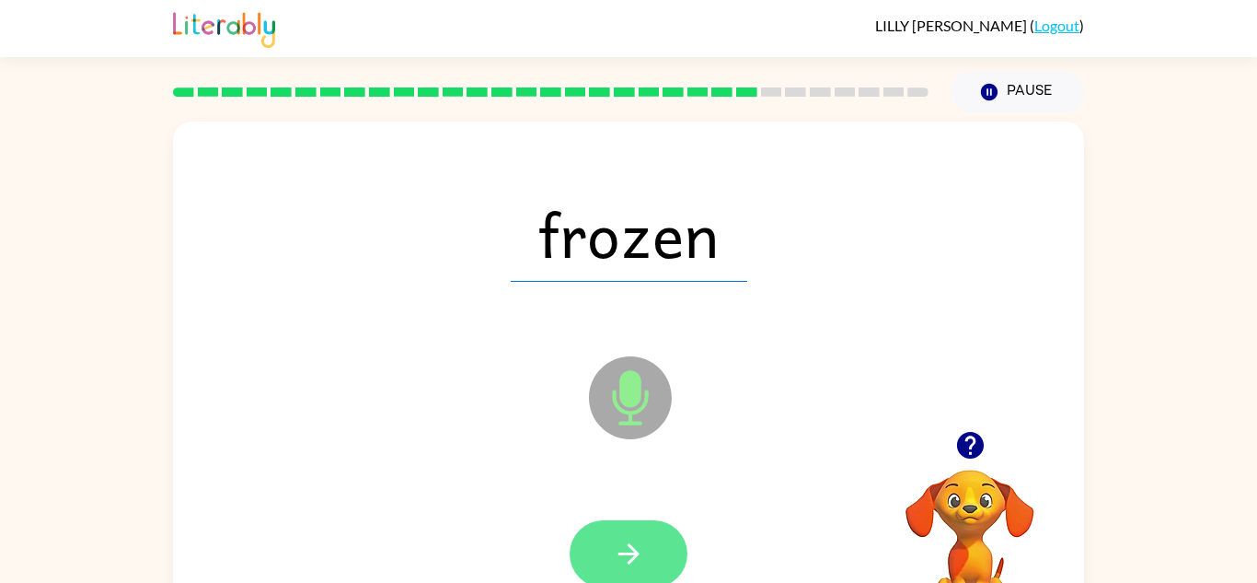
click at [634, 535] on button "button" at bounding box center [629, 553] width 118 height 67
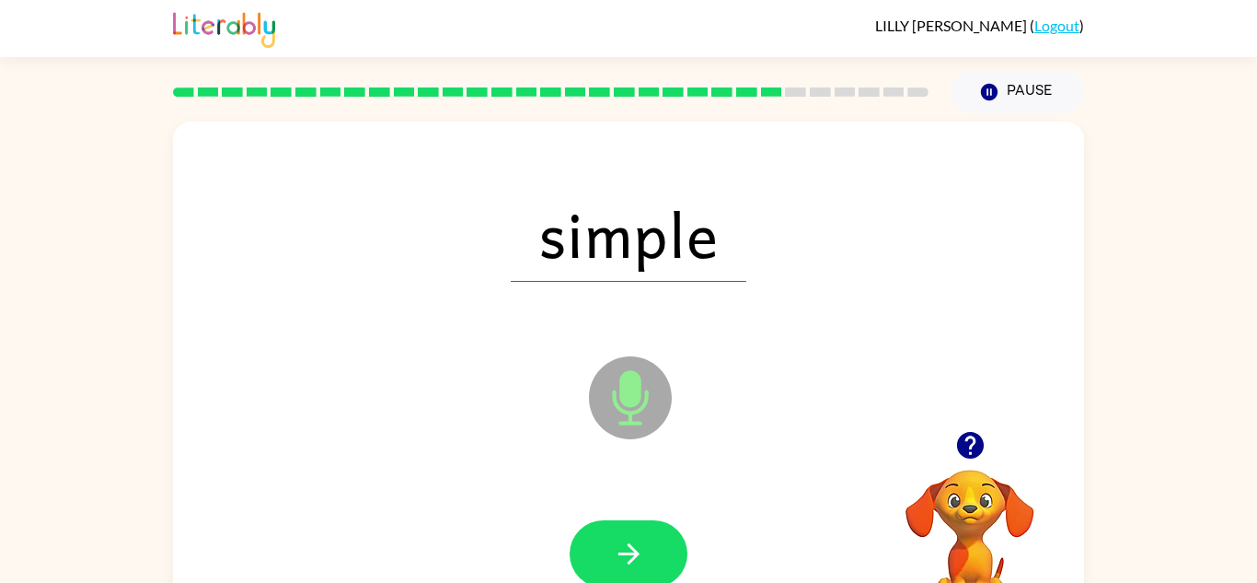
click at [634, 535] on button "button" at bounding box center [629, 553] width 118 height 67
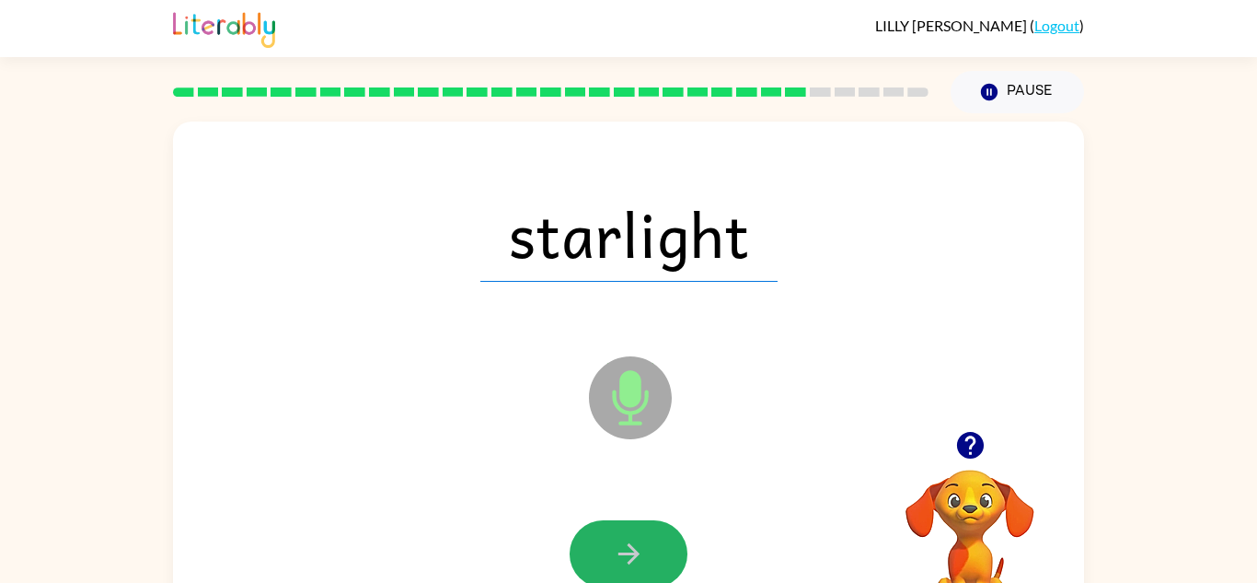
click at [634, 535] on button "button" at bounding box center [629, 553] width 118 height 67
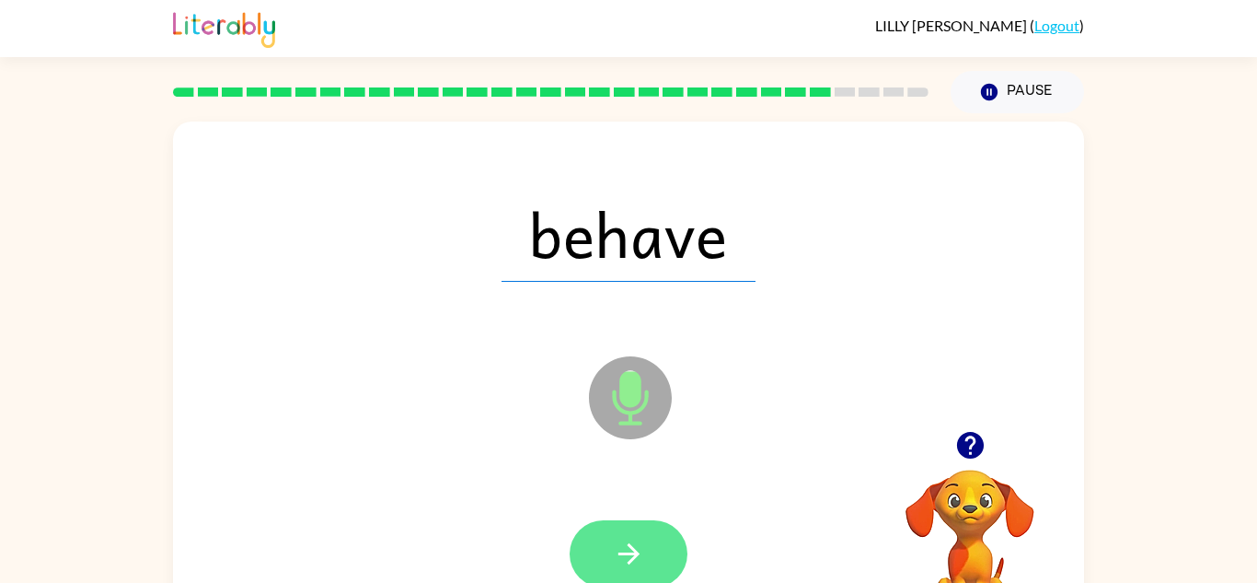
click at [637, 538] on icon "button" at bounding box center [629, 554] width 32 height 32
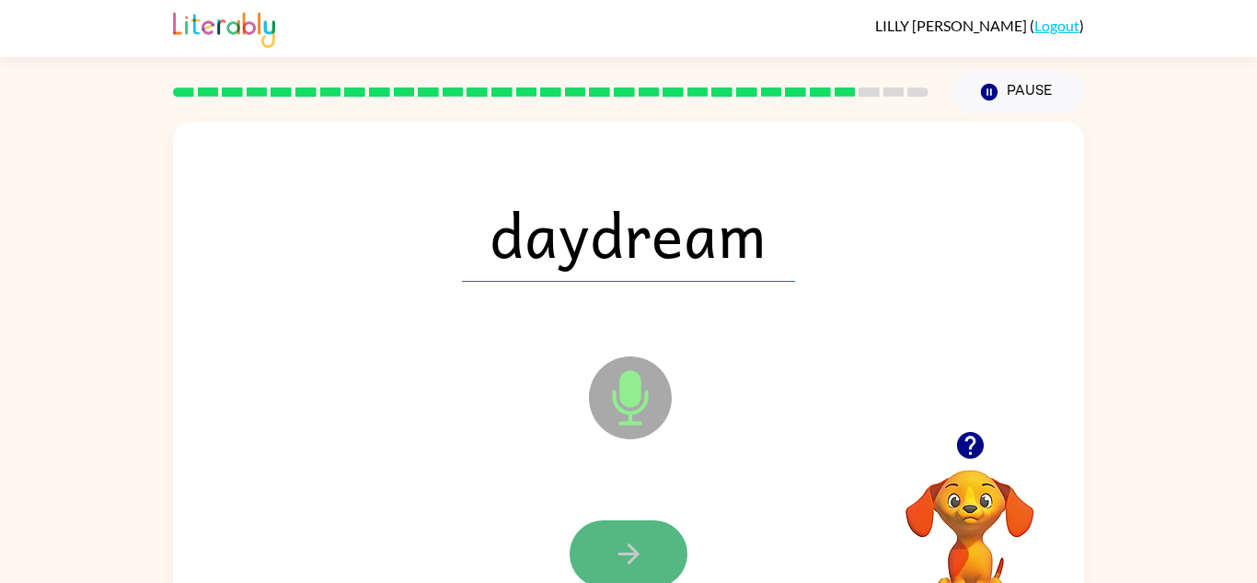
click at [639, 548] on icon "button" at bounding box center [629, 554] width 32 height 32
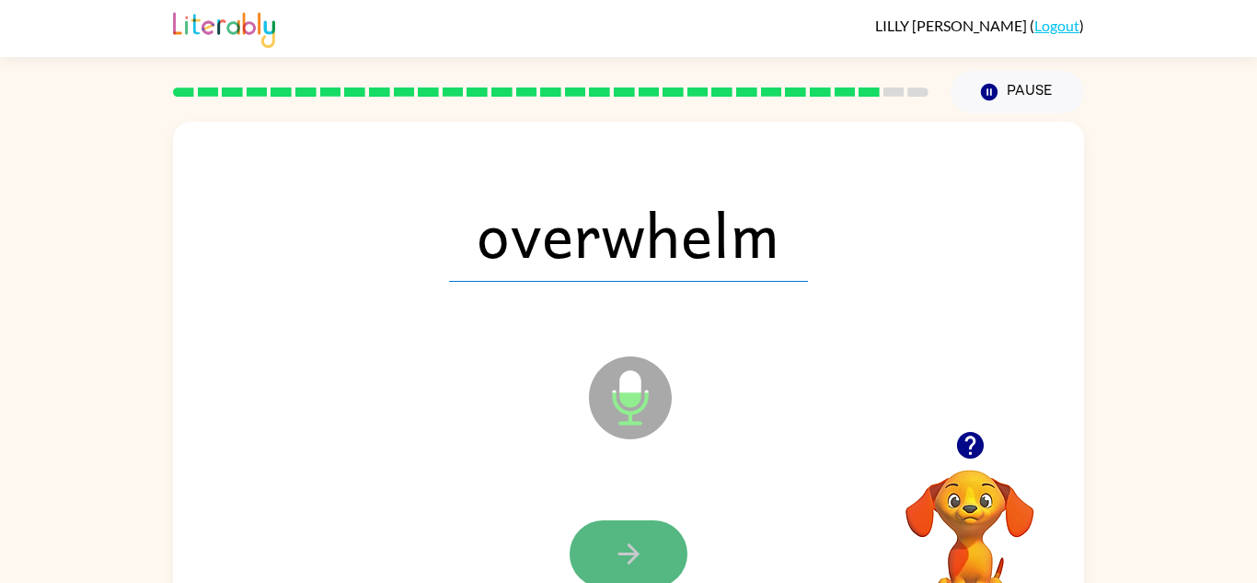
click at [636, 545] on icon "button" at bounding box center [629, 554] width 32 height 32
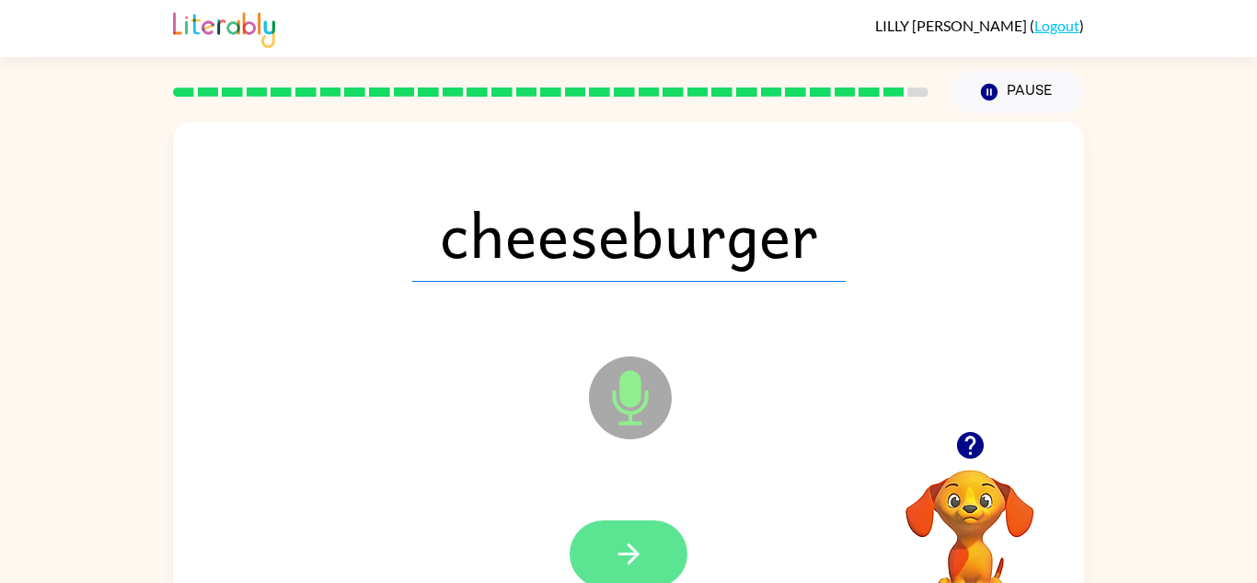
click at [639, 532] on button "button" at bounding box center [629, 553] width 118 height 67
